Goal: Task Accomplishment & Management: Manage account settings

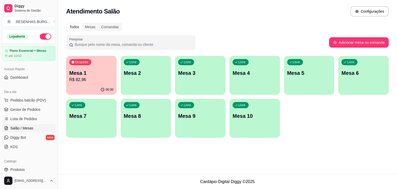
scroll to position [52, 0]
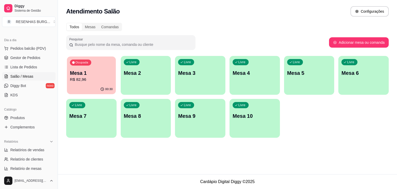
click at [86, 73] on p "Mesa 1" at bounding box center [91, 72] width 43 height 7
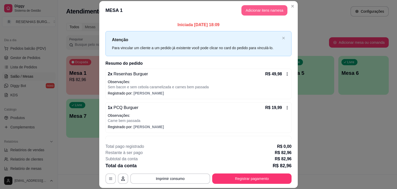
click at [264, 12] on button "Adicionar itens na mesa" at bounding box center [264, 10] width 46 height 10
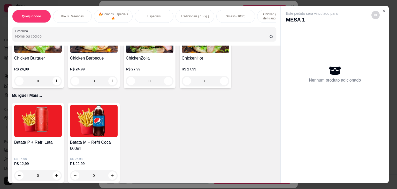
scroll to position [1008, 0]
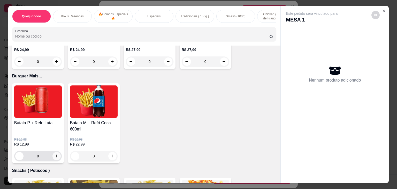
click at [55, 154] on button "increase-product-quantity" at bounding box center [56, 156] width 8 height 8
type input "1"
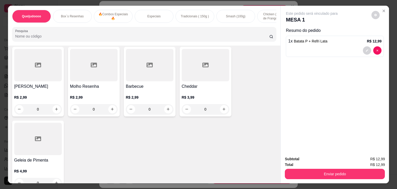
scroll to position [1890, 0]
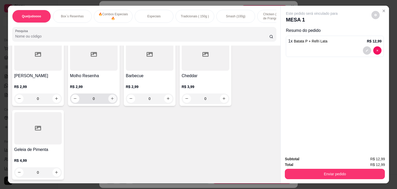
click at [111, 97] on icon "increase-product-quantity" at bounding box center [112, 98] width 4 height 4
type input "1"
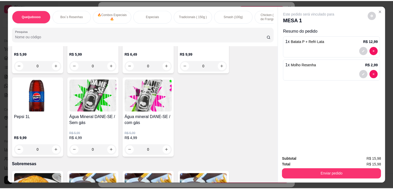
scroll to position [1683, 0]
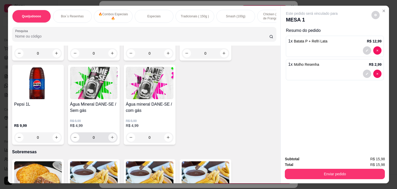
click at [112, 135] on button "increase-product-quantity" at bounding box center [112, 137] width 8 height 8
type input "1"
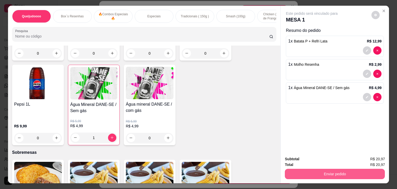
click at [320, 172] on button "Enviar pedido" at bounding box center [335, 173] width 100 height 10
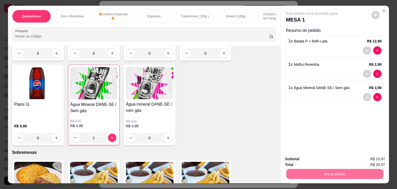
click at [317, 157] on button "Não registrar e enviar pedido" at bounding box center [317, 159] width 52 height 10
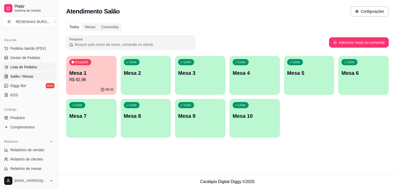
drag, startPoint x: 33, startPoint y: 67, endPoint x: 41, endPoint y: 67, distance: 7.2
click at [33, 67] on span "Lista de Pedidos" at bounding box center [23, 66] width 27 height 5
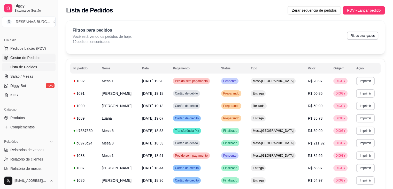
click at [24, 60] on link "Gestor de Pedidos" at bounding box center [28, 57] width 53 height 8
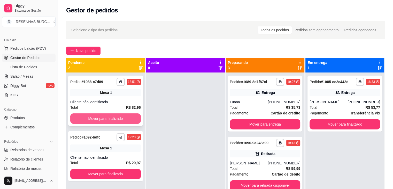
click at [96, 119] on button "Mover para finalizado" at bounding box center [105, 118] width 71 height 10
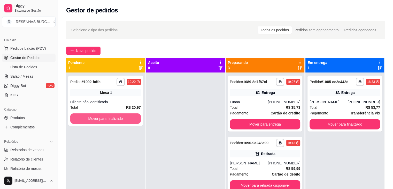
click at [96, 119] on button "Mover para finalizado" at bounding box center [105, 118] width 71 height 10
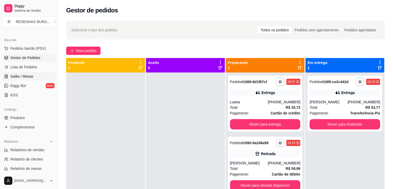
click at [32, 76] on span "Salão / Mesas" at bounding box center [21, 76] width 23 height 5
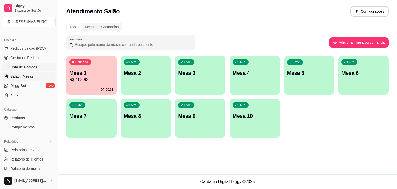
click at [31, 66] on span "Lista de Pedidos" at bounding box center [23, 66] width 27 height 5
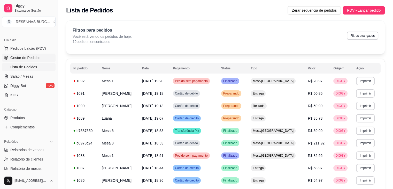
click at [37, 58] on span "Gestor de Pedidos" at bounding box center [25, 57] width 30 height 5
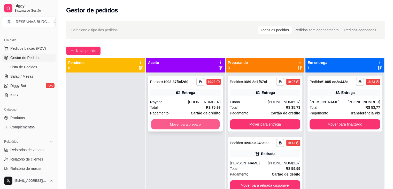
click at [183, 128] on button "Mover para preparo" at bounding box center [185, 124] width 68 height 10
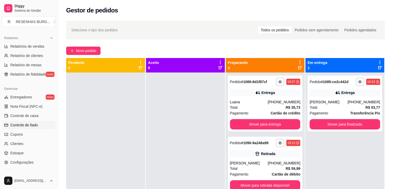
scroll to position [183, 0]
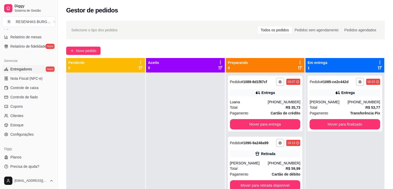
click at [31, 66] on link "Entregadores novo" at bounding box center [28, 69] width 53 height 8
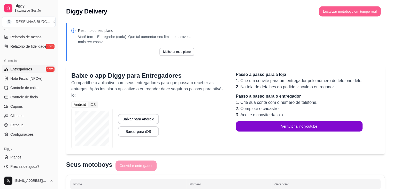
click at [368, 13] on button "Localizar motoboys em tempo real" at bounding box center [350, 11] width 62 height 10
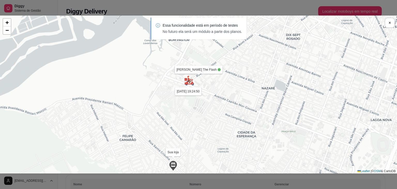
drag, startPoint x: 223, startPoint y: 73, endPoint x: 244, endPoint y: 107, distance: 39.2
click at [244, 107] on div "Sua loja [PERSON_NAME] The Flash [DATE] 19:24:50 + − Leaflet | © OSM & CartoDB" at bounding box center [198, 95] width 397 height 158
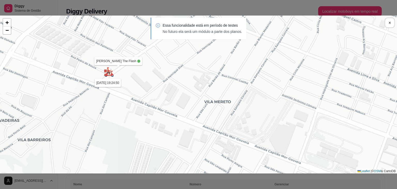
drag, startPoint x: 112, startPoint y: 59, endPoint x: 154, endPoint y: 93, distance: 54.7
click at [154, 93] on div "Sua loja [PERSON_NAME] The Flash [DATE] 19:24:50 + − Leaflet | © OSM & CartoDB" at bounding box center [198, 95] width 397 height 158
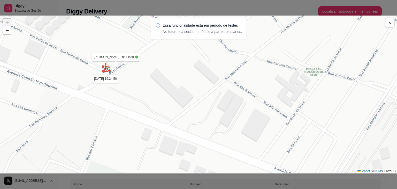
drag, startPoint x: 86, startPoint y: 63, endPoint x: 129, endPoint y: 79, distance: 45.9
click at [129, 79] on div "Sua loja [PERSON_NAME] The Flash [DATE] 19:24:50 + − Leaflet | © OSM & CartoDB" at bounding box center [198, 95] width 397 height 158
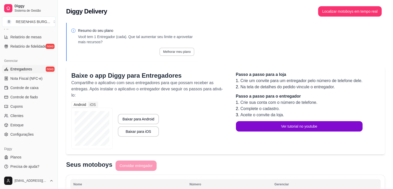
click at [191, 52] on button "Melhorar meu plano" at bounding box center [176, 52] width 35 height 8
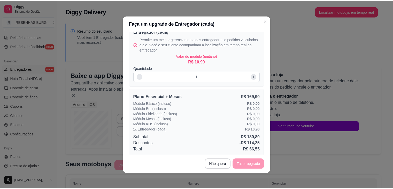
scroll to position [37, 0]
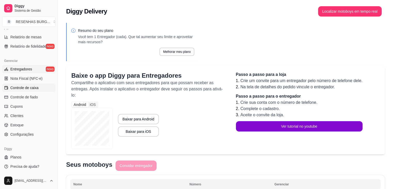
click at [33, 87] on span "Controle de caixa" at bounding box center [24, 87] width 28 height 5
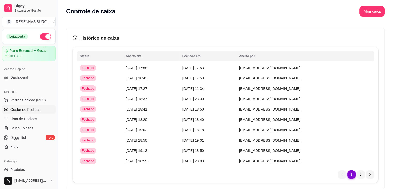
click at [18, 109] on span "Gestor de Pedidos" at bounding box center [25, 109] width 30 height 5
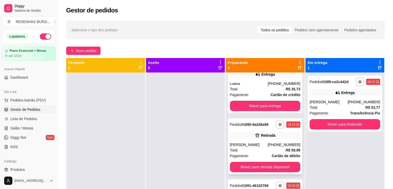
scroll to position [26, 0]
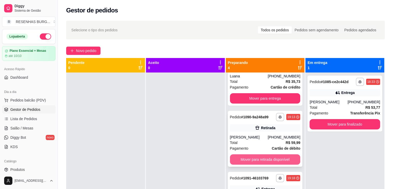
click at [257, 159] on button "Mover para retirada disponível" at bounding box center [265, 159] width 71 height 10
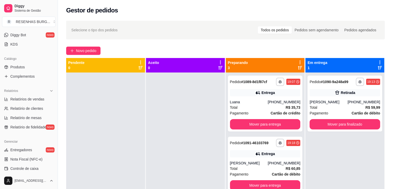
scroll to position [103, 0]
click at [29, 147] on span "Entregadores" at bounding box center [21, 148] width 22 height 5
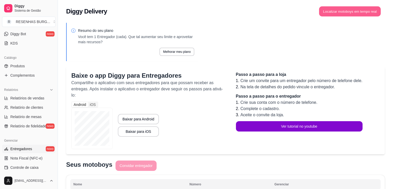
click at [329, 14] on button "Localizar motoboys em tempo real" at bounding box center [350, 11] width 62 height 10
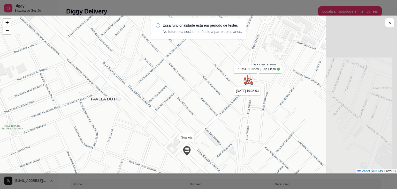
drag, startPoint x: 304, startPoint y: 89, endPoint x: 151, endPoint y: 104, distance: 153.6
click at [151, 104] on div "Sua loja [PERSON_NAME] The Flash [DATE] 19:36:03 + − Leaflet | © OSM & CartoDB" at bounding box center [198, 95] width 397 height 158
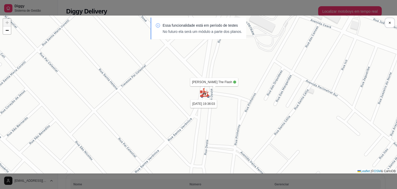
drag, startPoint x: 211, startPoint y: 84, endPoint x: 181, endPoint y: 94, distance: 31.9
click at [181, 94] on div "Sua loja [PERSON_NAME] The Flash [DATE] 19:36:03 + − Leaflet | © OSM & CartoDB" at bounding box center [198, 95] width 397 height 158
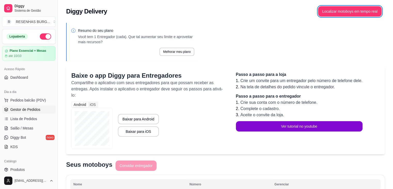
click at [24, 109] on span "Gestor de Pedidos" at bounding box center [25, 109] width 30 height 5
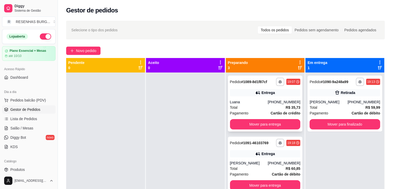
click at [241, 103] on div "Luana" at bounding box center [249, 101] width 38 height 5
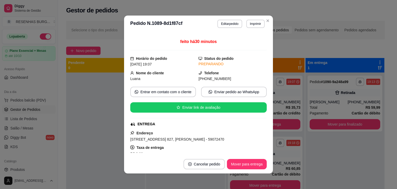
scroll to position [52, 0]
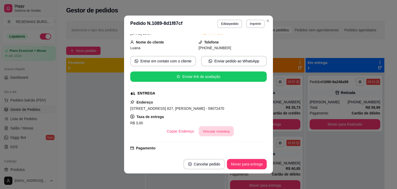
click at [204, 132] on button "Vincular motoboy" at bounding box center [216, 131] width 35 height 10
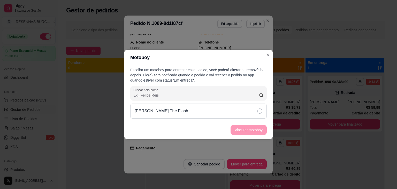
click at [234, 113] on div "[PERSON_NAME] The Flash" at bounding box center [198, 110] width 136 height 15
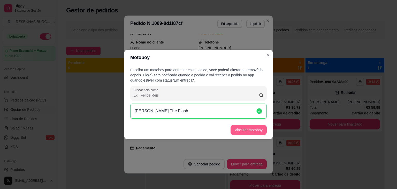
click at [251, 132] on button "Vincular motoboy" at bounding box center [248, 130] width 36 height 10
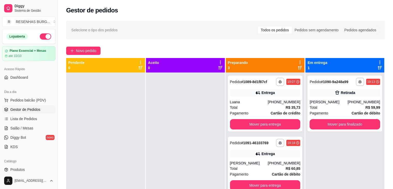
click at [259, 172] on div "Pagamento Cartão de débito" at bounding box center [265, 174] width 71 height 6
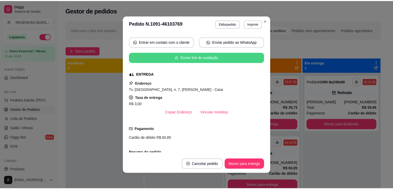
scroll to position [78, 0]
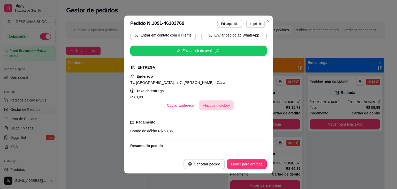
click at [210, 102] on button "Vincular motoboy" at bounding box center [216, 105] width 35 height 10
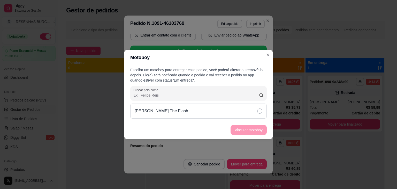
click at [247, 110] on div "[PERSON_NAME] The Flash" at bounding box center [198, 110] width 136 height 15
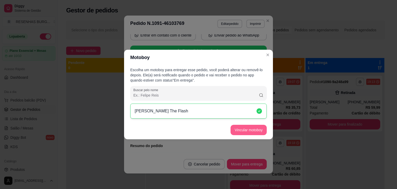
click at [250, 133] on button "Vincular motoboy" at bounding box center [248, 130] width 36 height 10
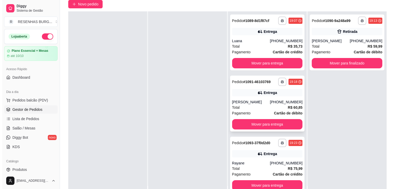
scroll to position [79, 0]
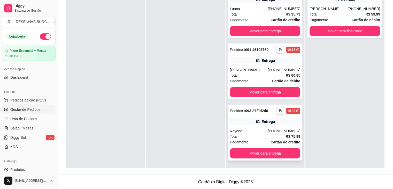
click at [255, 123] on icon at bounding box center [257, 121] width 5 height 5
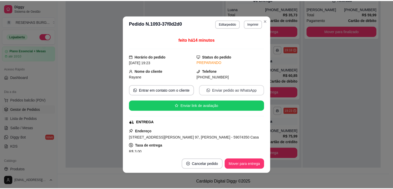
scroll to position [52, 0]
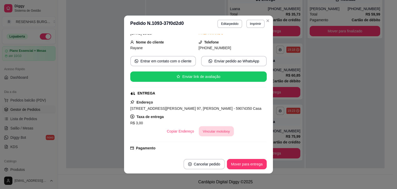
click at [206, 132] on button "Vincular motoboy" at bounding box center [216, 131] width 35 height 10
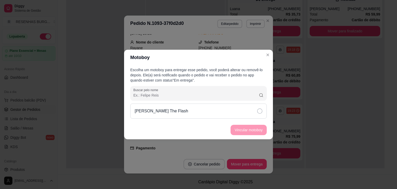
click at [245, 111] on div "[PERSON_NAME] The Flash" at bounding box center [198, 110] width 136 height 15
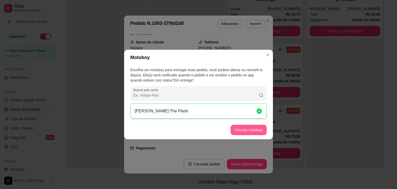
click at [245, 128] on button "Vincular motoboy" at bounding box center [248, 130] width 36 height 10
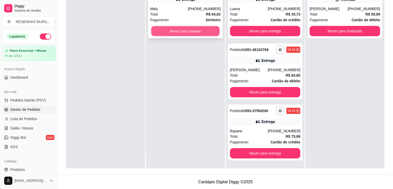
click at [196, 28] on button "Mover para preparo" at bounding box center [185, 31] width 68 height 10
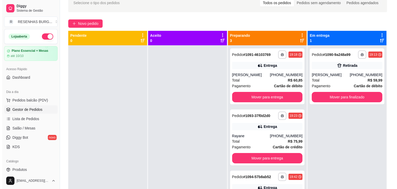
scroll to position [0, 0]
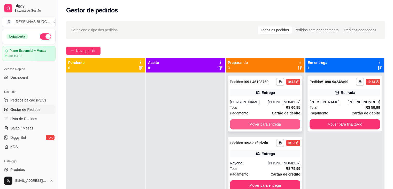
click at [247, 125] on button "Mover para entrega" at bounding box center [265, 124] width 71 height 10
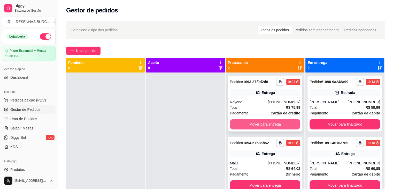
click at [246, 126] on button "Mover para entrega" at bounding box center [265, 124] width 71 height 10
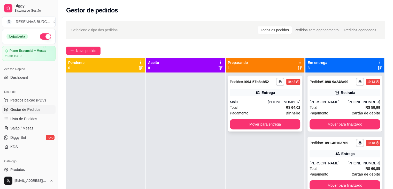
click at [254, 98] on div "**********" at bounding box center [265, 103] width 75 height 56
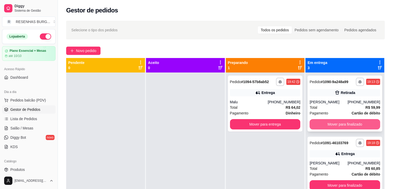
click at [345, 125] on button "Mover para finalizado" at bounding box center [345, 124] width 71 height 10
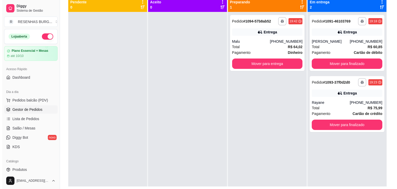
scroll to position [52, 0]
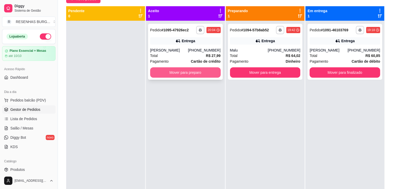
click at [183, 69] on button "Mover para preparo" at bounding box center [185, 72] width 71 height 10
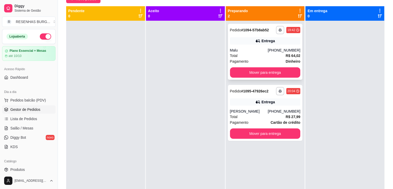
click at [255, 46] on div "**********" at bounding box center [265, 52] width 75 height 56
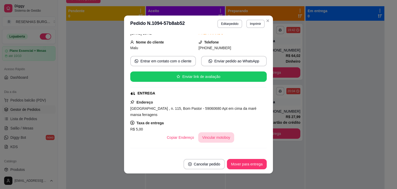
click at [213, 142] on button "Vincular motoboy" at bounding box center [216, 137] width 36 height 10
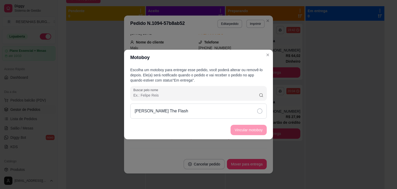
click at [231, 111] on div "[PERSON_NAME] The Flash" at bounding box center [198, 110] width 136 height 15
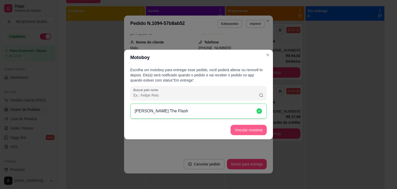
click at [244, 128] on button "Vincular motoboy" at bounding box center [248, 130] width 36 height 10
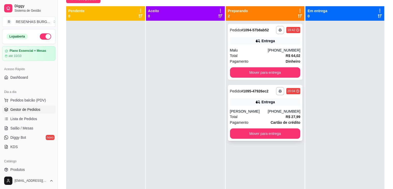
click at [241, 96] on div "**********" at bounding box center [265, 113] width 75 height 56
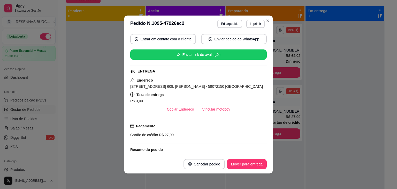
scroll to position [78, 0]
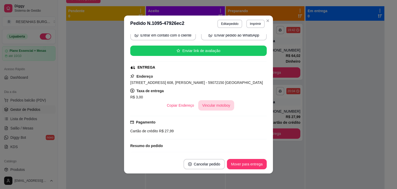
click at [213, 105] on button "Vincular motoboy" at bounding box center [216, 105] width 36 height 10
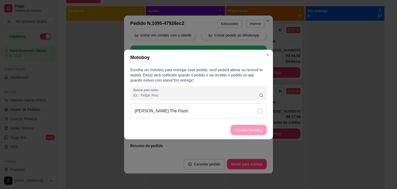
click at [260, 108] on div "[PERSON_NAME] The Flash" at bounding box center [198, 110] width 136 height 15
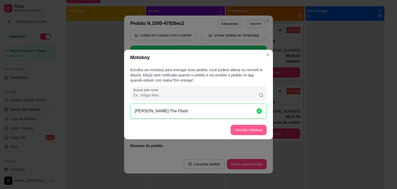
click at [254, 133] on button "Vincular motoboy" at bounding box center [248, 130] width 36 height 10
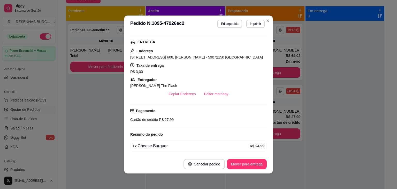
scroll to position [52, 0]
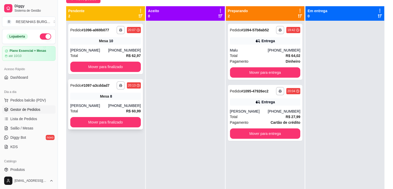
click at [107, 103] on div "[PERSON_NAME]" at bounding box center [89, 105] width 38 height 5
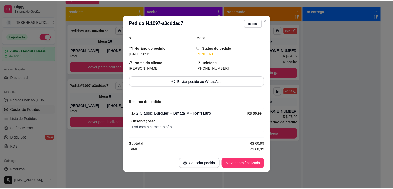
scroll to position [1, 0]
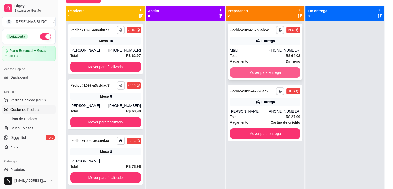
click at [268, 73] on button "Mover para entrega" at bounding box center [265, 72] width 71 height 10
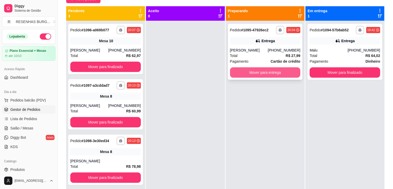
click at [273, 73] on button "Mover para entrega" at bounding box center [265, 72] width 71 height 10
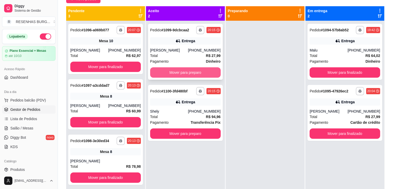
click at [180, 70] on button "Mover para preparo" at bounding box center [185, 72] width 71 height 10
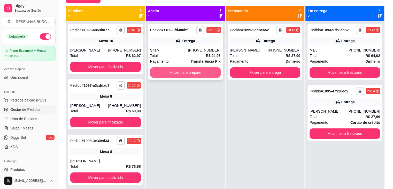
click at [190, 71] on button "Mover para preparo" at bounding box center [185, 72] width 71 height 10
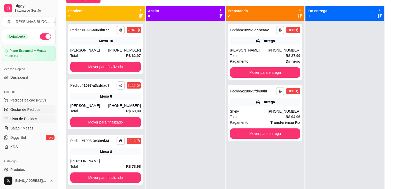
click at [25, 117] on span "Lista de Pedidos" at bounding box center [23, 118] width 27 height 5
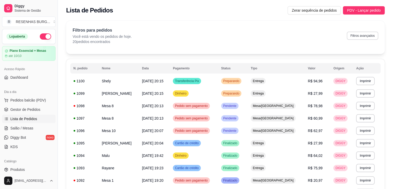
click at [354, 35] on button "Filtros avançados" at bounding box center [363, 36] width 32 height 8
select select "0"
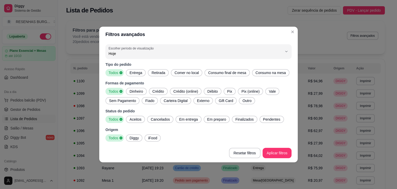
click at [130, 74] on span "Entrega" at bounding box center [135, 72] width 17 height 5
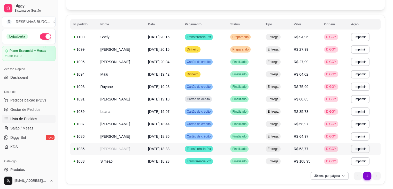
scroll to position [52, 0]
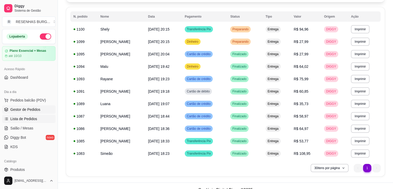
click at [36, 108] on span "Gestor de Pedidos" at bounding box center [25, 109] width 30 height 5
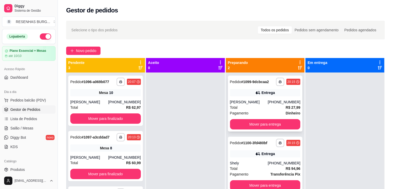
click at [242, 98] on div "**********" at bounding box center [265, 103] width 75 height 56
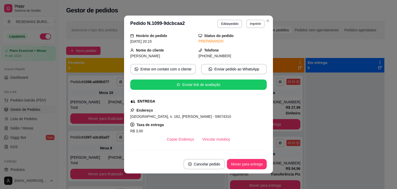
scroll to position [52, 0]
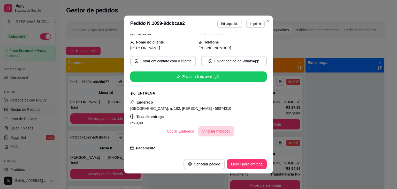
click at [206, 131] on button "Vincular motoboy" at bounding box center [216, 131] width 36 height 10
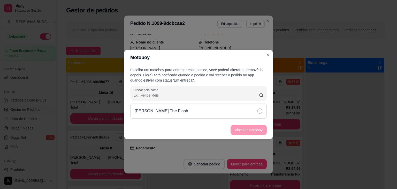
click at [244, 110] on div "[PERSON_NAME] The Flash" at bounding box center [198, 110] width 136 height 15
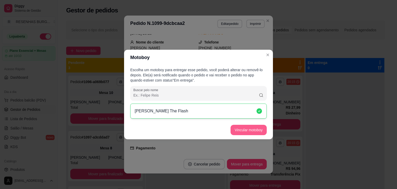
click at [255, 131] on button "Vincular motoboy" at bounding box center [248, 130] width 36 height 10
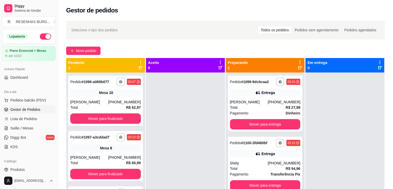
click at [266, 155] on div "Entrega" at bounding box center [267, 153] width 13 height 5
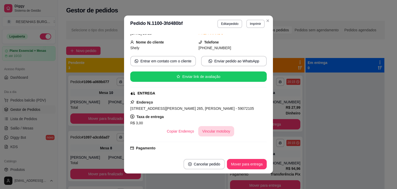
click at [217, 130] on button "Vincular motoboy" at bounding box center [216, 131] width 36 height 10
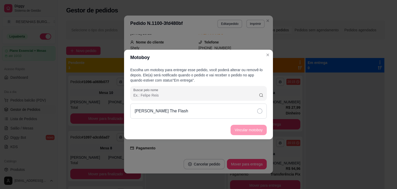
click at [240, 114] on div "[PERSON_NAME] The Flash" at bounding box center [198, 110] width 136 height 15
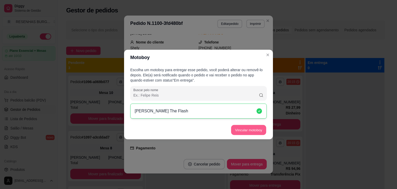
click at [248, 129] on button "Vincular motoboy" at bounding box center [248, 130] width 35 height 10
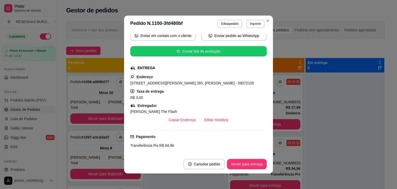
scroll to position [26, 0]
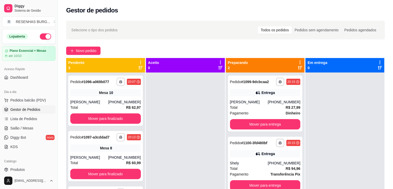
click at [313, 9] on div "Gestor de pedidos" at bounding box center [225, 10] width 319 height 8
click at [256, 97] on div "**********" at bounding box center [265, 103] width 75 height 56
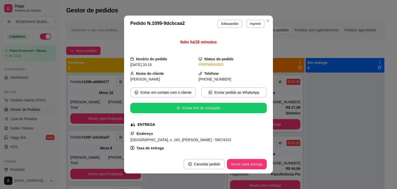
scroll to position [78, 0]
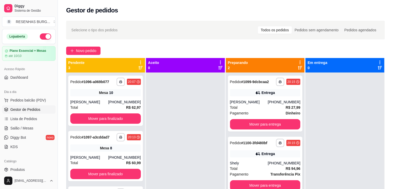
click at [251, 163] on div "Shely" at bounding box center [249, 162] width 38 height 5
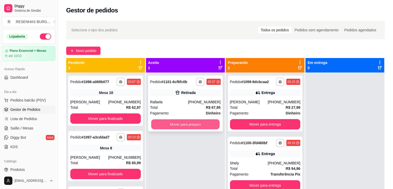
click at [180, 125] on button "Mover para preparo" at bounding box center [185, 124] width 68 height 10
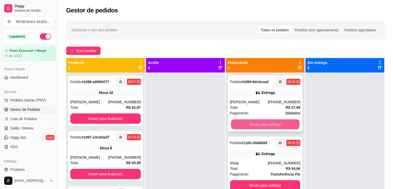
click at [247, 123] on button "Mover para entrega" at bounding box center [265, 124] width 68 height 10
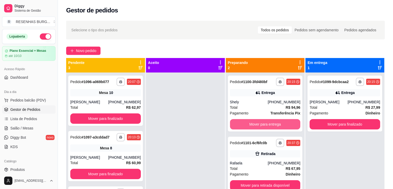
click at [247, 123] on button "Mover para entrega" at bounding box center [265, 124] width 71 height 10
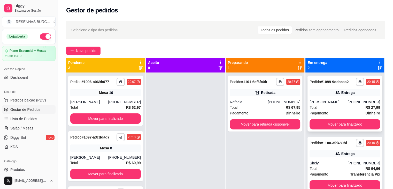
click at [341, 102] on div "[PERSON_NAME]" at bounding box center [329, 101] width 38 height 5
click at [332, 158] on div "**********" at bounding box center [344, 164] width 75 height 56
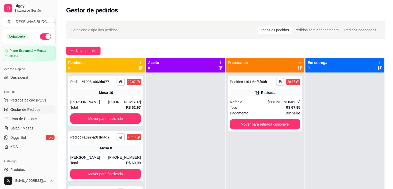
click at [169, 96] on div at bounding box center [185, 166] width 79 height 189
click at [178, 134] on div at bounding box center [185, 166] width 79 height 189
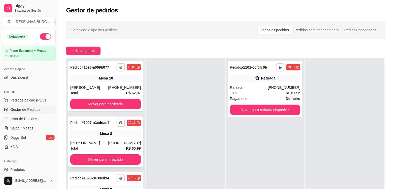
scroll to position [52, 0]
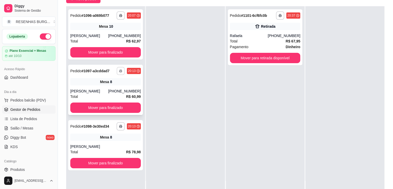
click at [119, 71] on icon "button" at bounding box center [120, 71] width 3 height 1
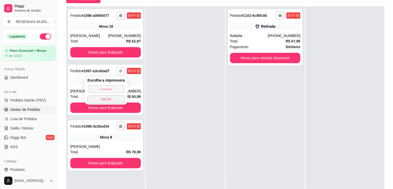
click at [109, 89] on button "Cozinha" at bounding box center [106, 89] width 36 height 8
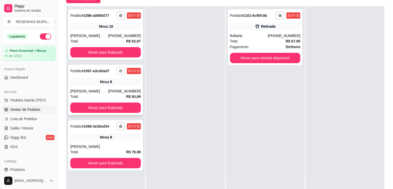
click at [121, 72] on rect "button" at bounding box center [121, 71] width 2 height 1
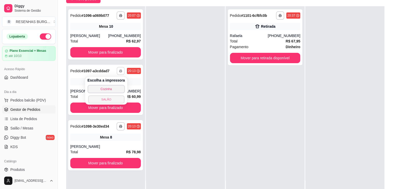
click at [112, 100] on button "SALÃO" at bounding box center [106, 99] width 36 height 8
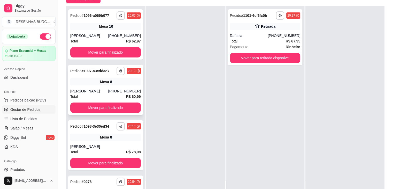
click at [119, 71] on icon "button" at bounding box center [120, 70] width 3 height 3
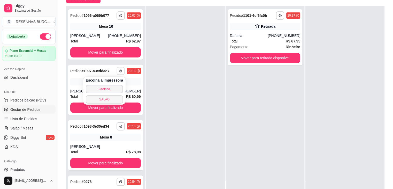
click at [110, 99] on button "SALÃO" at bounding box center [104, 99] width 37 height 8
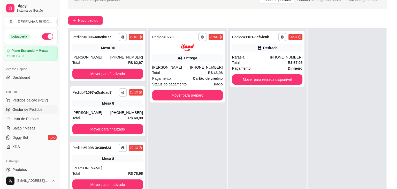
scroll to position [27, 0]
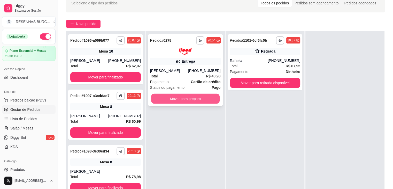
click at [182, 102] on button "Mover para preparo" at bounding box center [185, 98] width 68 height 10
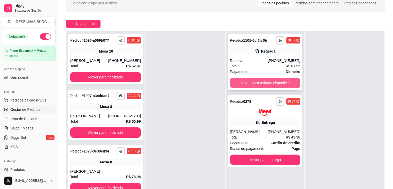
click at [255, 82] on button "Mover para retirada disponível" at bounding box center [265, 83] width 71 height 10
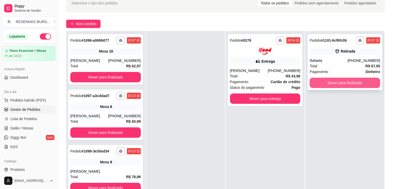
click at [349, 81] on button "Mover para finalizado" at bounding box center [345, 83] width 71 height 10
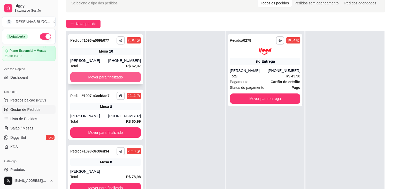
click at [117, 75] on button "Mover para finalizado" at bounding box center [105, 77] width 71 height 10
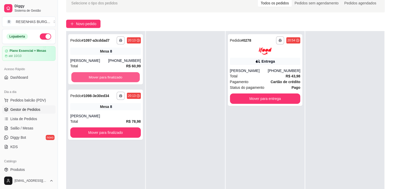
click at [117, 75] on button "Mover para finalizado" at bounding box center [105, 77] width 68 height 10
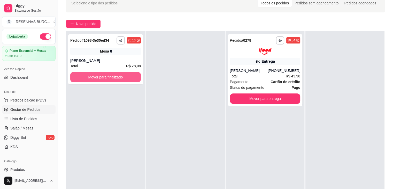
click at [117, 75] on button "Mover para finalizado" at bounding box center [105, 77] width 71 height 10
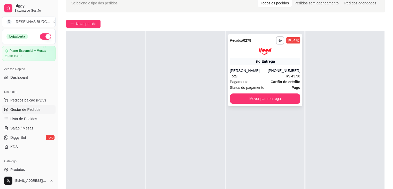
click at [267, 69] on div "[PERSON_NAME]" at bounding box center [249, 70] width 38 height 5
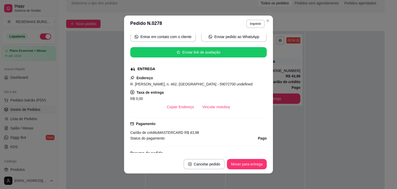
scroll to position [78, 0]
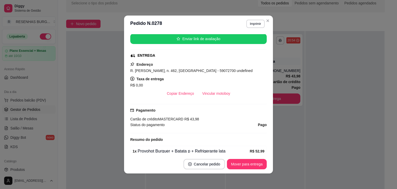
click at [218, 90] on button "Vincular motoboy" at bounding box center [216, 93] width 36 height 10
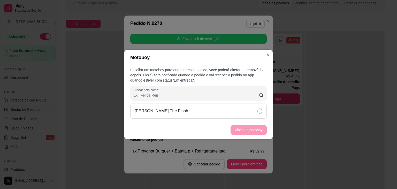
click at [259, 112] on icon at bounding box center [259, 110] width 5 height 5
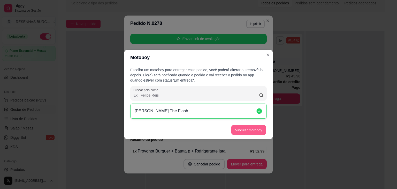
click at [253, 125] on button "Vincular motoboy" at bounding box center [248, 130] width 35 height 10
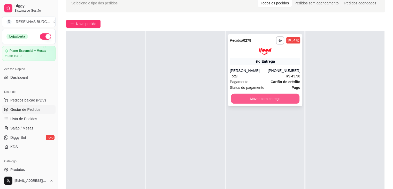
click at [269, 95] on button "Mover para entrega" at bounding box center [265, 98] width 68 height 10
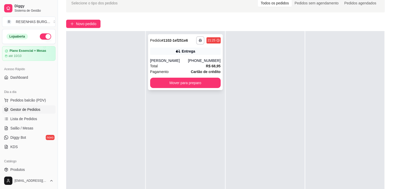
click at [192, 85] on button "Mover para preparo" at bounding box center [185, 83] width 71 height 10
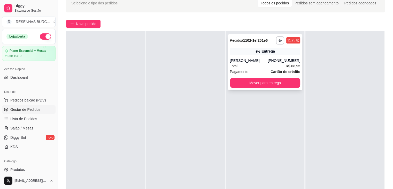
click at [260, 58] on div "[PERSON_NAME]" at bounding box center [249, 60] width 38 height 5
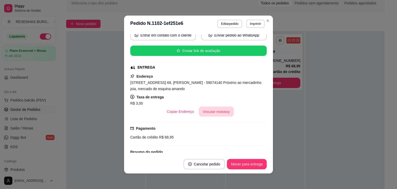
click at [220, 110] on button "Vincular motoboy" at bounding box center [216, 111] width 35 height 10
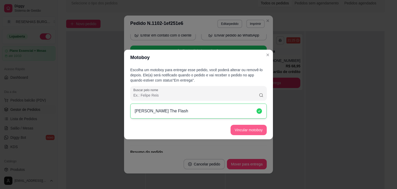
click at [257, 127] on button "Vincular motoboy" at bounding box center [248, 130] width 36 height 10
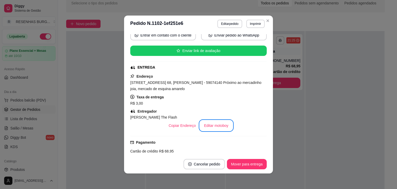
scroll to position [52, 0]
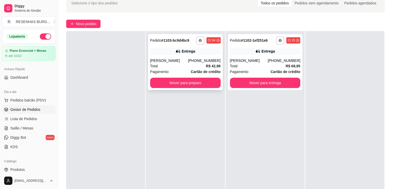
click at [188, 60] on div "[PERSON_NAME]" at bounding box center [169, 60] width 38 height 5
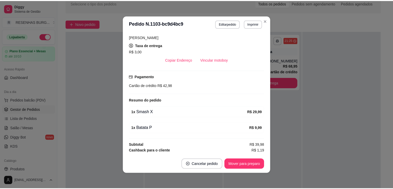
scroll to position [135, 0]
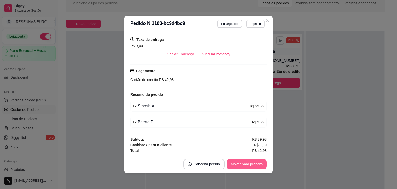
click at [255, 162] on button "Mover para preparo" at bounding box center [247, 164] width 40 height 10
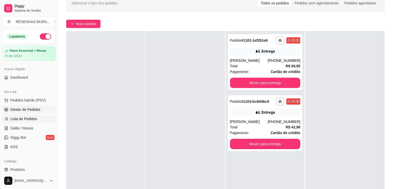
click at [29, 117] on span "Lista de Pedidos" at bounding box center [23, 118] width 27 height 5
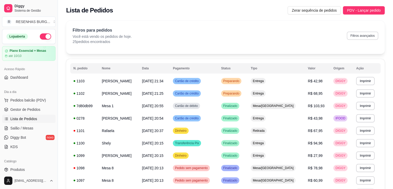
click at [354, 36] on button "Filtros avançados" at bounding box center [363, 36] width 32 height 8
select select "0"
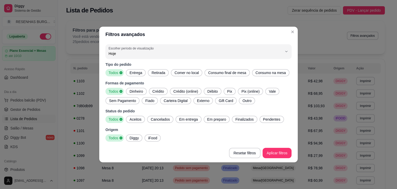
click at [136, 72] on span "Entrega" at bounding box center [135, 72] width 17 height 5
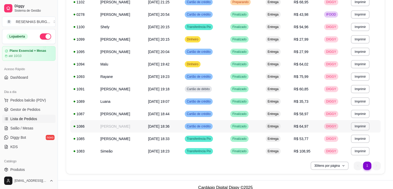
scroll to position [97, 0]
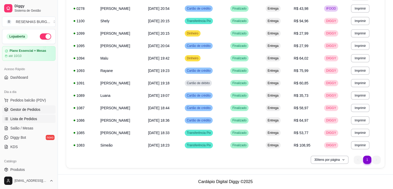
click at [31, 112] on link "Gestor de Pedidos" at bounding box center [28, 109] width 53 height 8
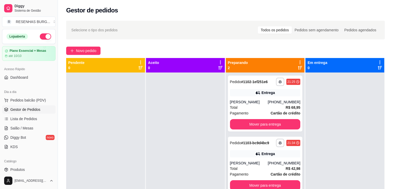
click at [248, 154] on div "Entrega" at bounding box center [265, 153] width 71 height 7
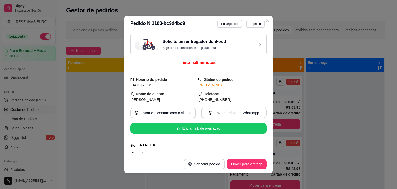
scroll to position [52, 0]
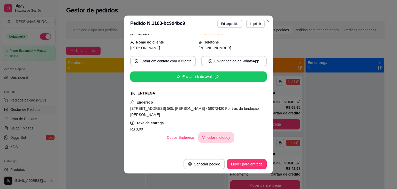
click at [212, 137] on button "Vincular motoboy" at bounding box center [216, 137] width 36 height 10
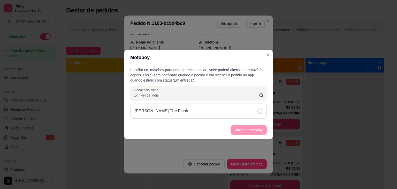
click at [248, 112] on div "[PERSON_NAME] The Flash" at bounding box center [198, 110] width 136 height 15
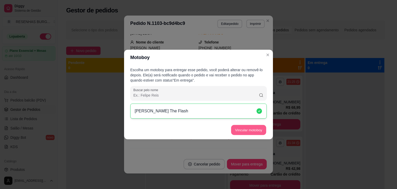
click at [254, 132] on button "Vincular motoboy" at bounding box center [248, 130] width 35 height 10
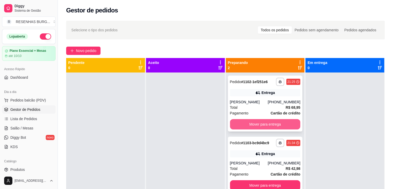
click at [256, 124] on button "Mover para entrega" at bounding box center [265, 124] width 71 height 10
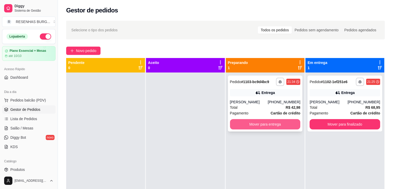
click at [258, 129] on button "Mover para entrega" at bounding box center [265, 124] width 71 height 10
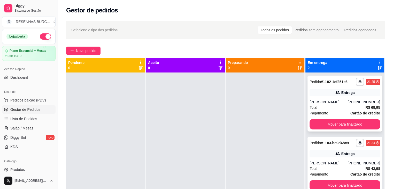
click at [347, 103] on div "[PERSON_NAME]" at bounding box center [329, 101] width 38 height 5
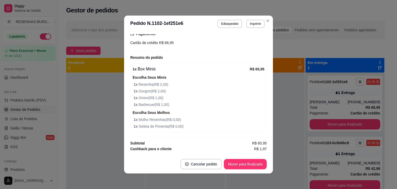
scroll to position [190, 0]
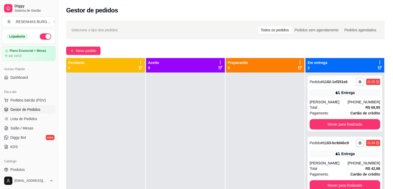
click at [319, 164] on div "[PERSON_NAME]" at bounding box center [329, 162] width 38 height 5
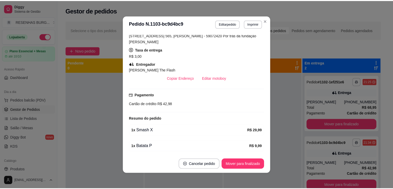
scroll to position [149, 0]
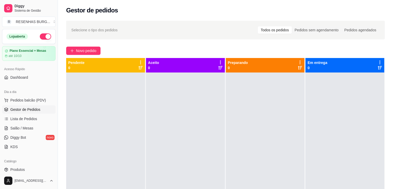
click at [42, 36] on button "button" at bounding box center [45, 36] width 11 height 6
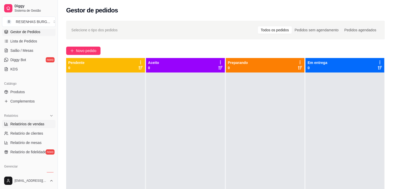
scroll to position [103, 0]
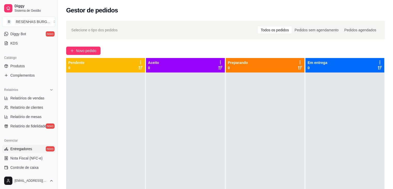
click at [25, 146] on span "Entregadores" at bounding box center [21, 148] width 22 height 5
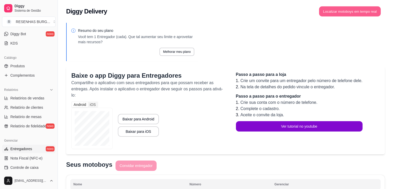
click at [360, 15] on button "Localizar motoboys em tempo real" at bounding box center [350, 11] width 62 height 10
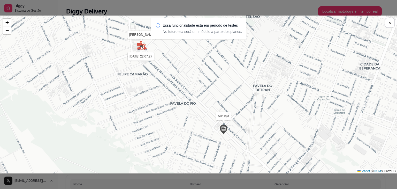
drag, startPoint x: 125, startPoint y: 75, endPoint x: 176, endPoint y: 112, distance: 63.3
click at [175, 112] on div "Sua loja [PERSON_NAME] The Flash [DATE] 22:07:27 + − Leaflet | © OSM & CartoDB" at bounding box center [198, 95] width 397 height 158
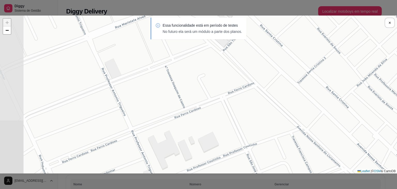
drag, startPoint x: 123, startPoint y: 110, endPoint x: 185, endPoint y: 126, distance: 63.5
click at [185, 126] on div "Sua loja [PERSON_NAME] The Flash [DATE] 22:07:27 + − Leaflet | © OSM & CartoDB" at bounding box center [198, 95] width 397 height 158
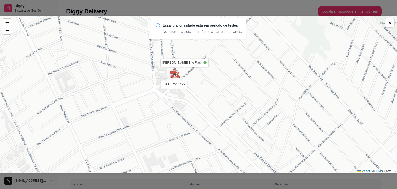
drag, startPoint x: 208, startPoint y: 93, endPoint x: 182, endPoint y: 118, distance: 36.6
click at [182, 118] on div "Sua loja [PERSON_NAME] The Flash [DATE] 22:07:27 + − Leaflet | © OSM & CartoDB" at bounding box center [198, 95] width 397 height 158
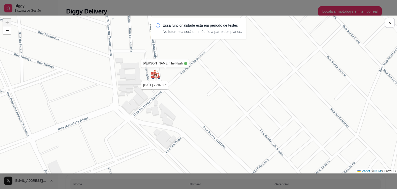
click at [171, 73] on div "Sua loja [PERSON_NAME] The Flash [DATE] 22:07:27 + − Leaflet | © OSM & CartoDB" at bounding box center [198, 95] width 397 height 158
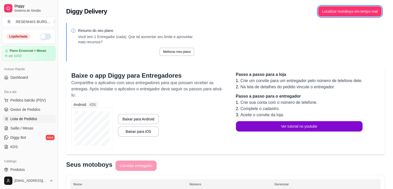
click at [20, 119] on span "Lista de Pedidos" at bounding box center [23, 118] width 27 height 5
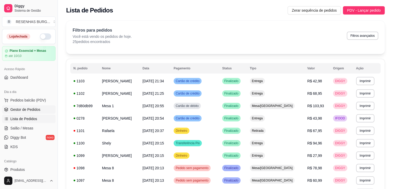
click at [33, 109] on span "Gestor de Pedidos" at bounding box center [25, 109] width 30 height 5
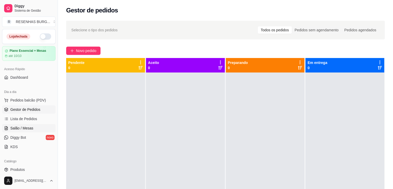
click at [13, 130] on span "Salão / Mesas" at bounding box center [21, 127] width 23 height 5
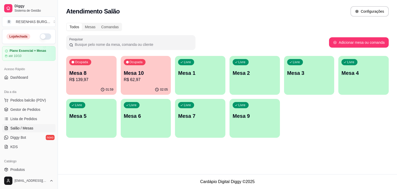
click at [65, 77] on div "Todos Mesas Comandas Pesquisar Adicionar mesa ou comanda Ocupada Mesa 8 R$ 139,…" at bounding box center [227, 82] width 339 height 124
click at [88, 74] on p "Mesa 8" at bounding box center [91, 72] width 44 height 7
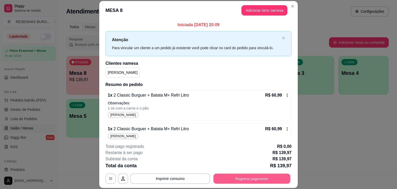
click at [233, 179] on button "Registrar pagamento" at bounding box center [251, 178] width 77 height 10
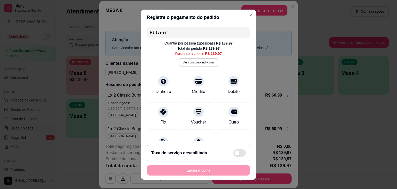
drag, startPoint x: 164, startPoint y: 33, endPoint x: 138, endPoint y: 35, distance: 25.7
click at [141, 35] on div "R$ 139,97 Quantia por pessoa ( 1 pessoas) R$ 139,97 Total do pedido R$ 139,97 R…" at bounding box center [199, 82] width 116 height 115
click at [191, 88] on div "Crédito" at bounding box center [198, 84] width 36 height 30
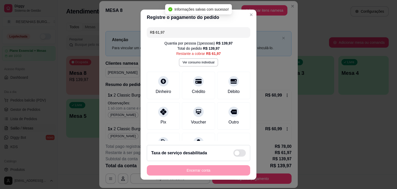
drag, startPoint x: 167, startPoint y: 32, endPoint x: 141, endPoint y: 33, distance: 26.4
click at [143, 33] on div "R$ 61,97 Quantia por pessoa ( 1 pessoas) R$ 139,97 Total do pedido R$ 139,97 Re…" at bounding box center [199, 82] width 116 height 115
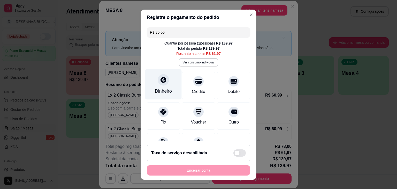
type input "R$ 30,00"
click at [162, 88] on div "Dinheiro" at bounding box center [163, 91] width 17 height 7
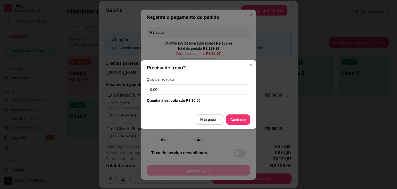
drag, startPoint x: 163, startPoint y: 88, endPoint x: 143, endPoint y: 87, distance: 19.9
click at [144, 88] on div "Quantia recebida 0,00 Quantia à ser cobrada R$ 30,00" at bounding box center [199, 89] width 116 height 29
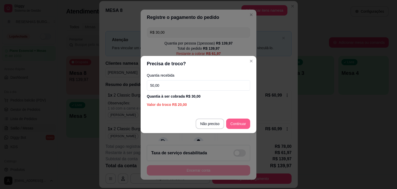
type input "50,00"
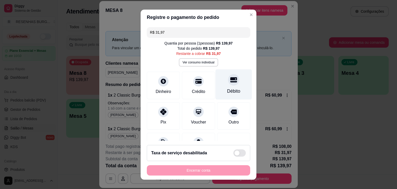
click at [227, 85] on div "Débito" at bounding box center [233, 84] width 36 height 30
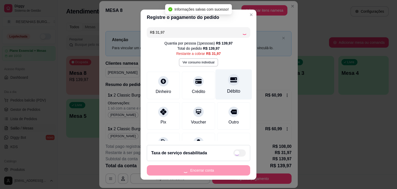
type input "R$ 0,00"
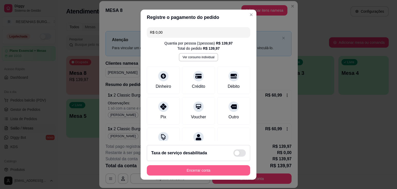
click at [212, 168] on button "Encerrar conta" at bounding box center [198, 170] width 103 height 10
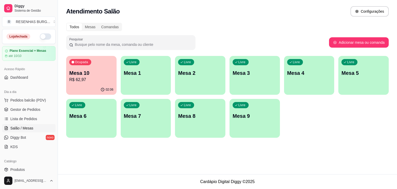
click at [87, 73] on p "Mesa 10" at bounding box center [91, 72] width 44 height 7
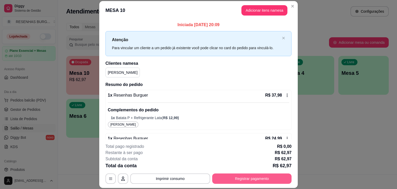
click at [251, 178] on button "Registrar pagamento" at bounding box center [251, 178] width 79 height 10
